Goal: Information Seeking & Learning: Find specific fact

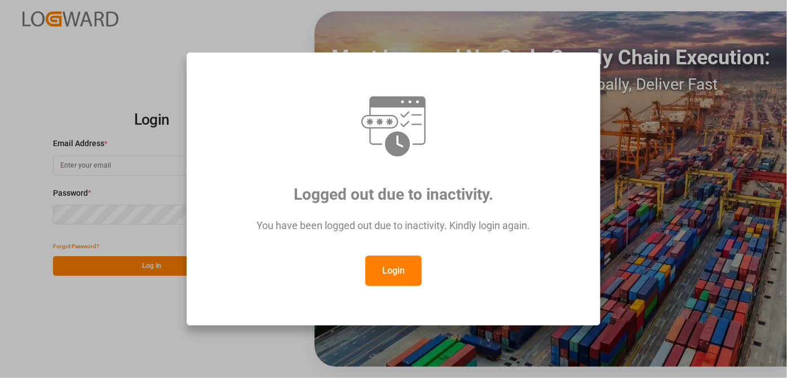
click at [386, 272] on button "Login" at bounding box center [393, 270] width 56 height 30
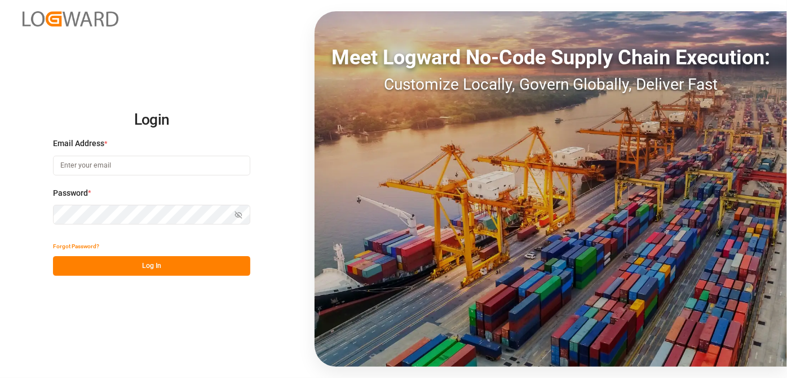
click at [117, 168] on input at bounding box center [151, 166] width 197 height 20
type input "[EMAIL_ADDRESS][PERSON_NAME][DOMAIN_NAME]"
click at [177, 267] on button "Log In" at bounding box center [151, 266] width 197 height 20
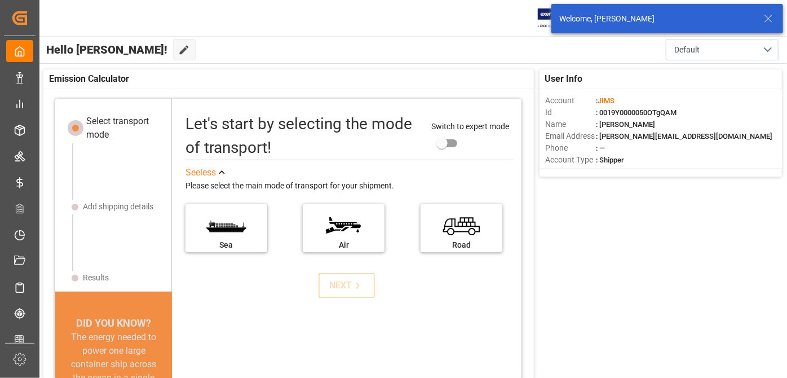
click at [768, 21] on icon at bounding box center [768, 19] width 14 height 14
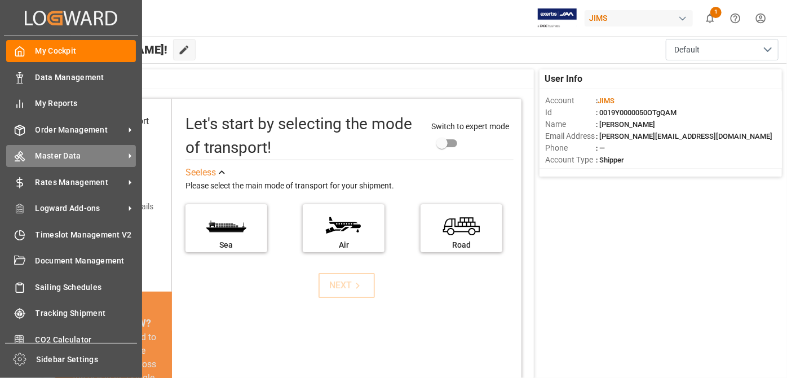
click at [123, 153] on span "Master Data" at bounding box center [80, 156] width 89 height 12
click at [111, 157] on span "Master Data" at bounding box center [80, 156] width 89 height 12
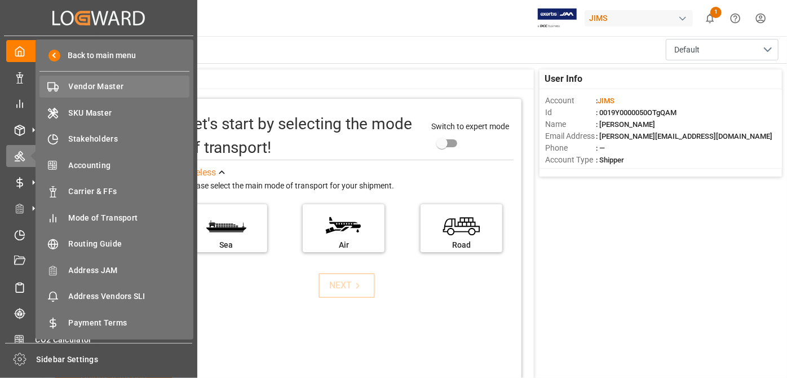
click at [105, 85] on span "Vendor Master" at bounding box center [129, 87] width 121 height 12
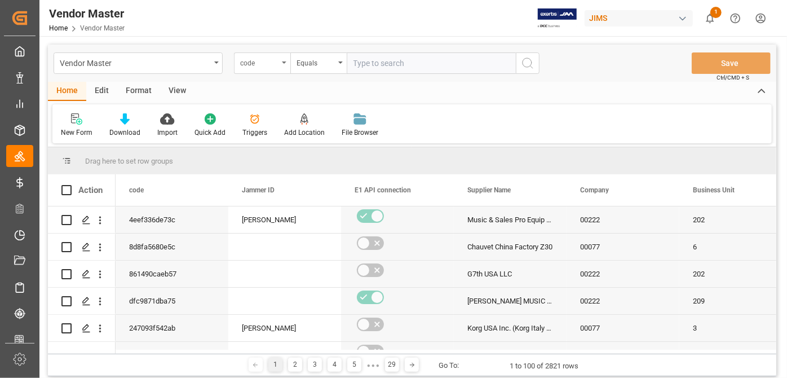
click at [277, 59] on div "code" at bounding box center [259, 61] width 38 height 13
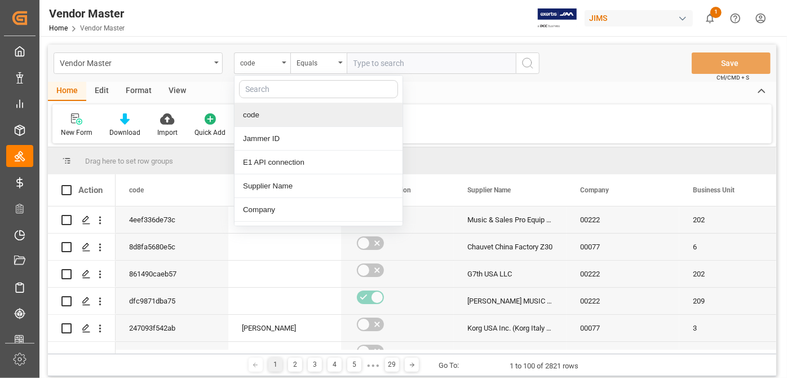
click at [287, 100] on div at bounding box center [318, 90] width 168 height 28
click at [287, 95] on input "text" at bounding box center [318, 89] width 159 height 18
type input "supplier"
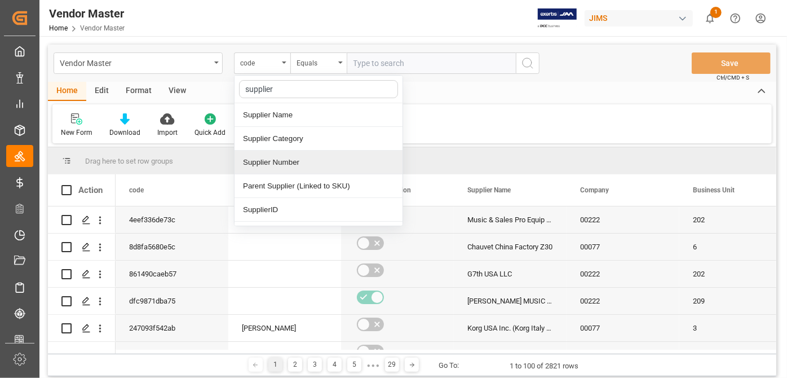
click at [297, 152] on div "Supplier Number" at bounding box center [318, 162] width 168 height 24
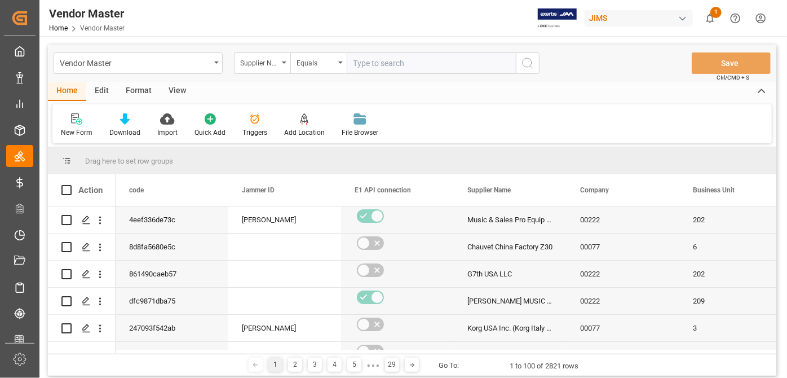
click at [410, 65] on input "text" at bounding box center [431, 62] width 169 height 21
paste input "752499"
type input "752499"
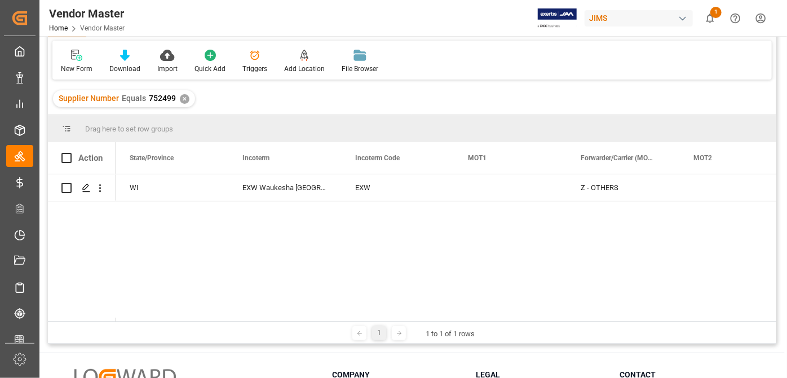
click at [180, 101] on div "✕" at bounding box center [185, 99] width 10 height 10
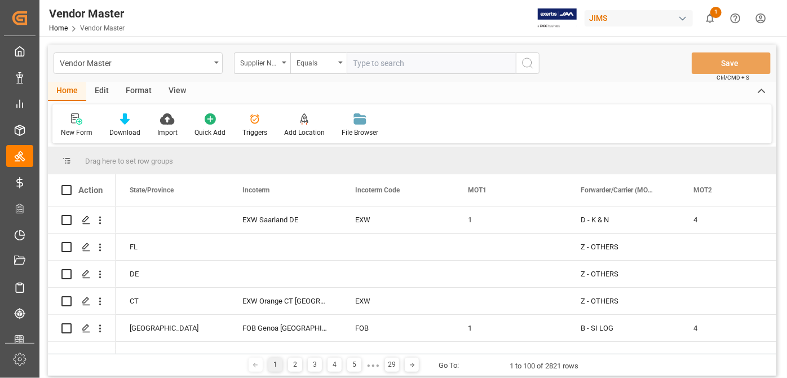
click at [388, 51] on div "Vendor Master Supplier Number Equals Save Ctrl/CMD + S" at bounding box center [412, 63] width 728 height 37
click at [388, 60] on input "text" at bounding box center [431, 62] width 169 height 21
paste input "752676"
type input "752676"
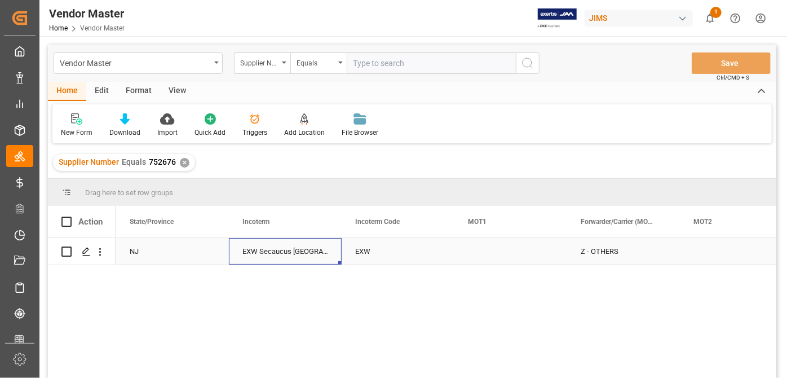
click at [270, 261] on div "EXW Secaucus [GEOGRAPHIC_DATA] [GEOGRAPHIC_DATA]" at bounding box center [285, 251] width 113 height 26
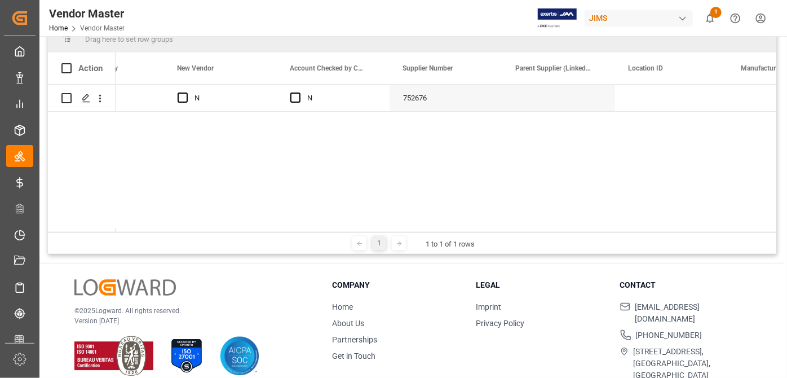
scroll to position [0, 1014]
